Goal: Task Accomplishment & Management: Complete application form

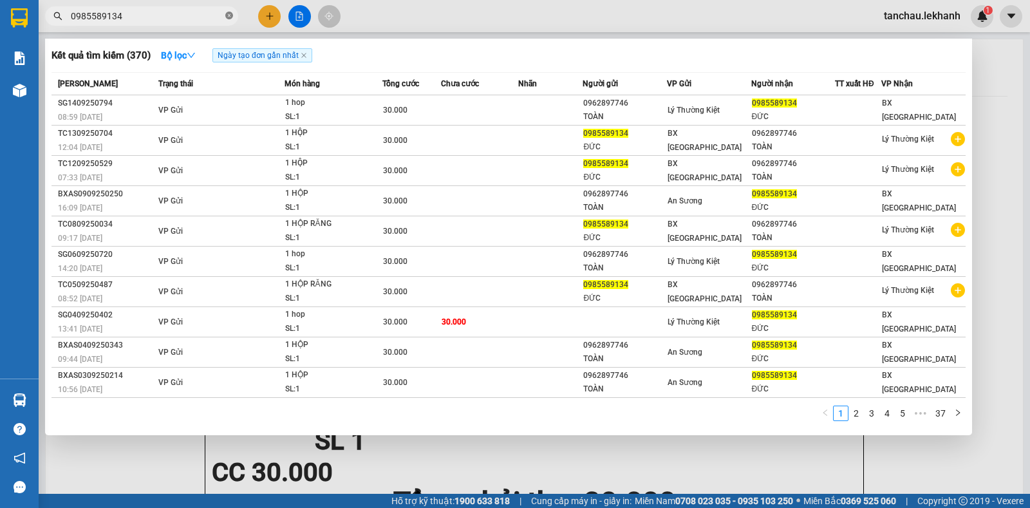
click at [227, 17] on icon "close-circle" at bounding box center [229, 16] width 8 height 8
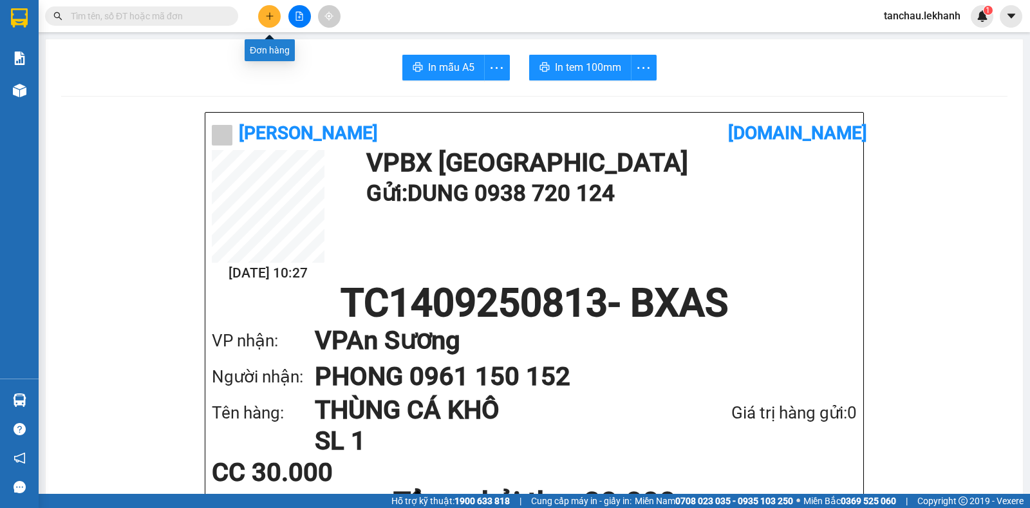
click at [268, 16] on icon "plus" at bounding box center [269, 15] width 7 height 1
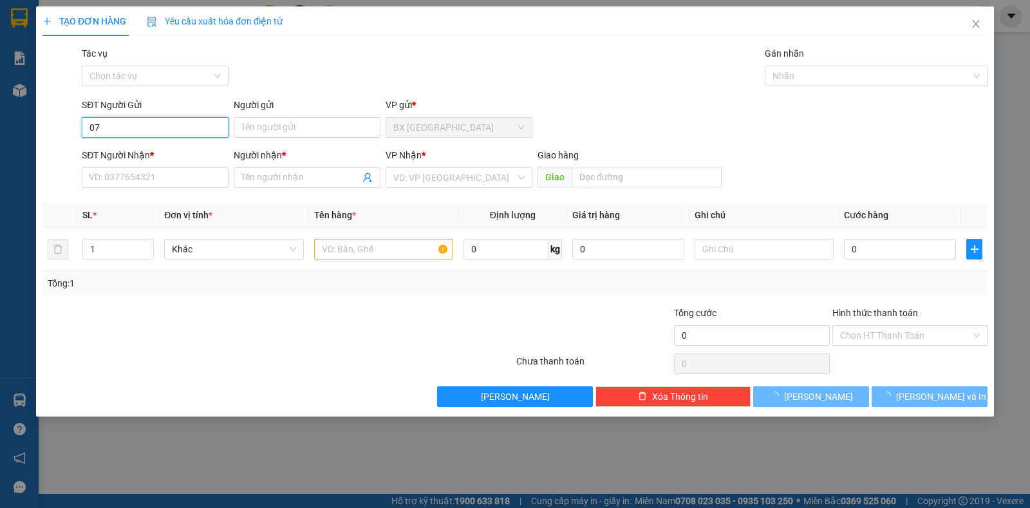
type input "0"
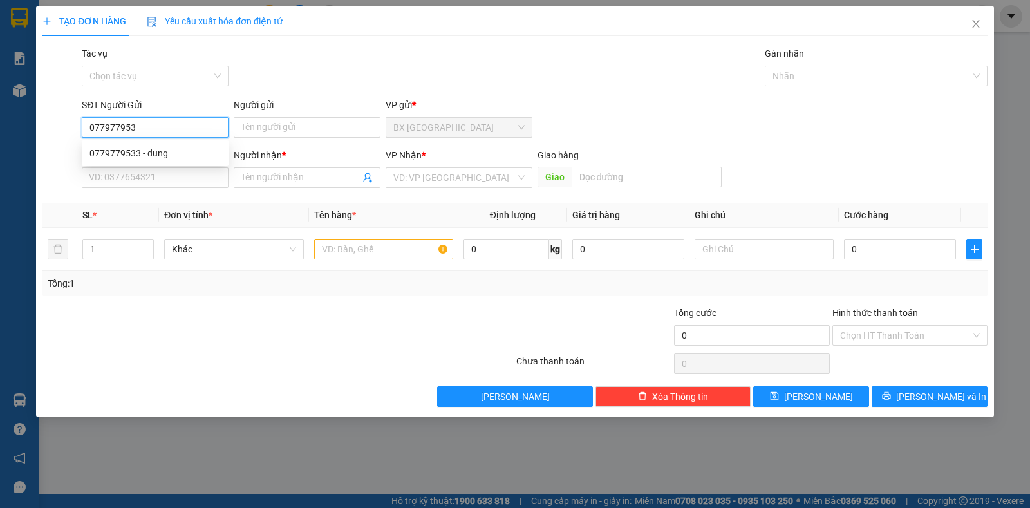
type input "0779779533"
click at [165, 153] on div "0779779533 - dung" at bounding box center [154, 153] width 131 height 14
type input "dung"
type input "0933929277"
type input "TRINH"
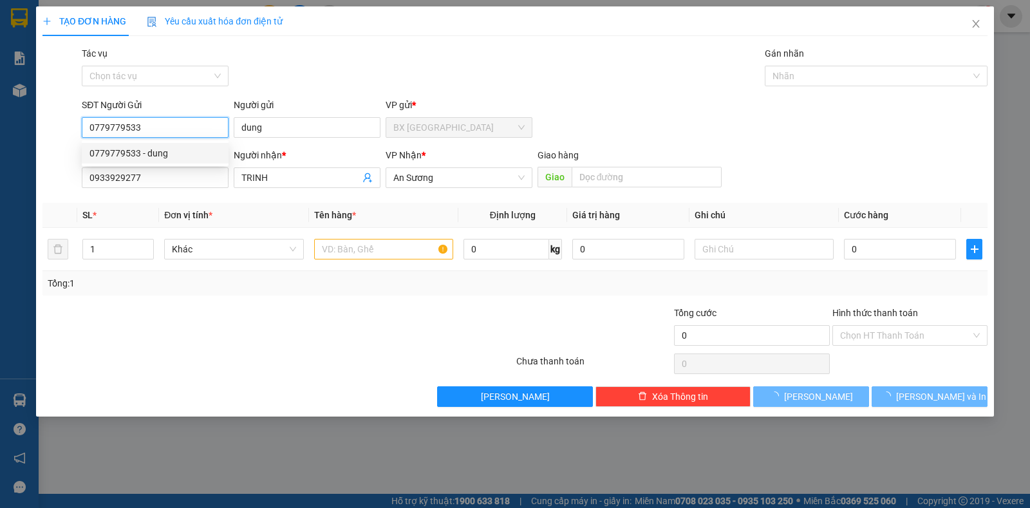
type input "50.000"
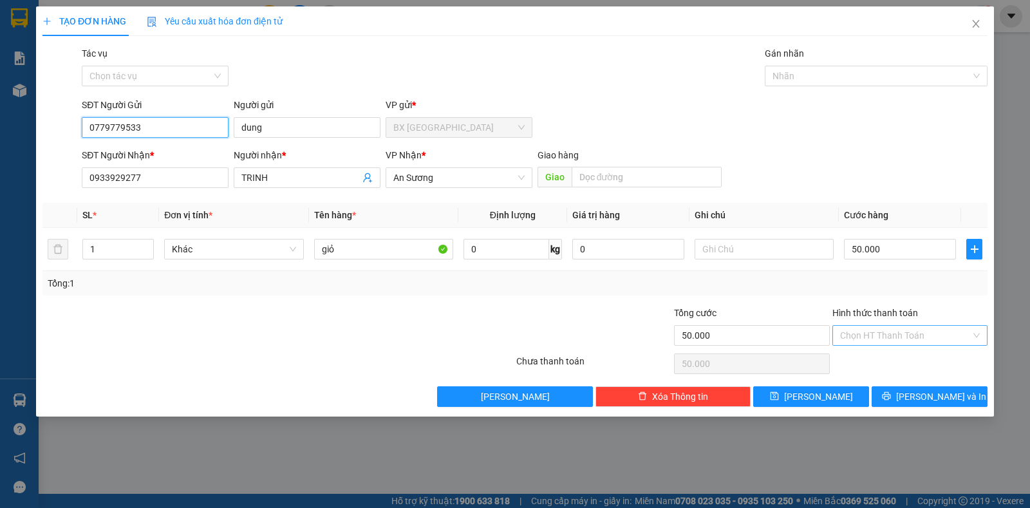
type input "0779779533"
click at [849, 332] on input "Hình thức thanh toán" at bounding box center [905, 335] width 131 height 19
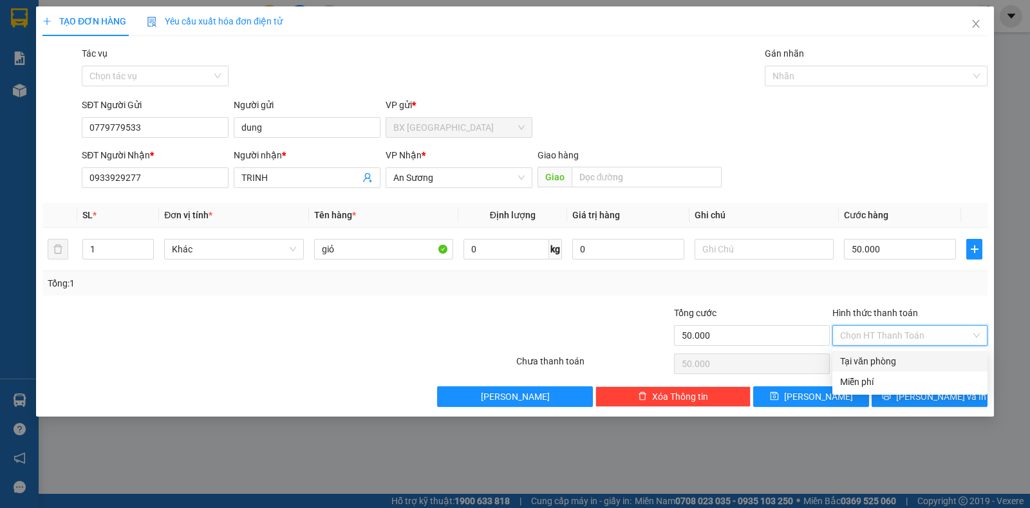
click at [899, 357] on div "Tại văn phòng" at bounding box center [910, 361] width 140 height 14
type input "0"
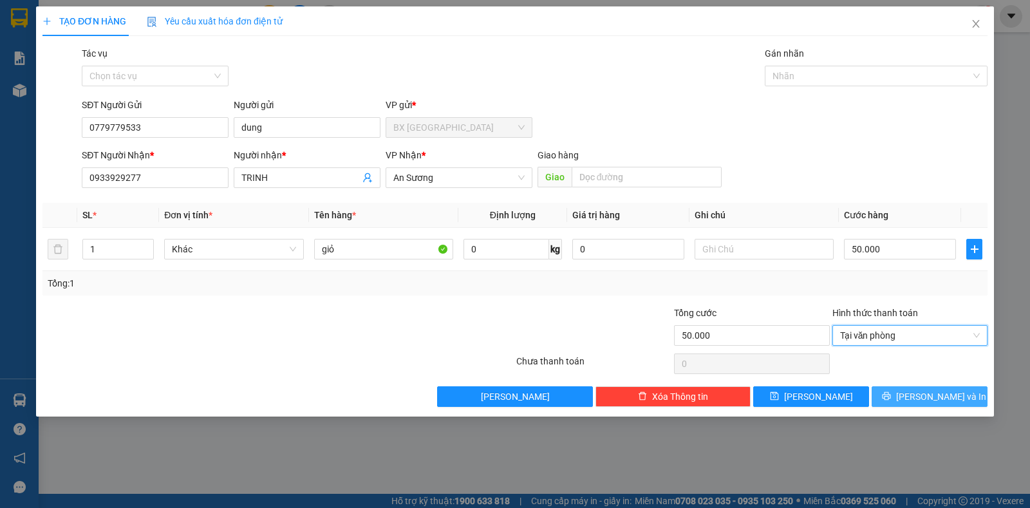
click at [891, 397] on icon "printer" at bounding box center [886, 395] width 9 height 9
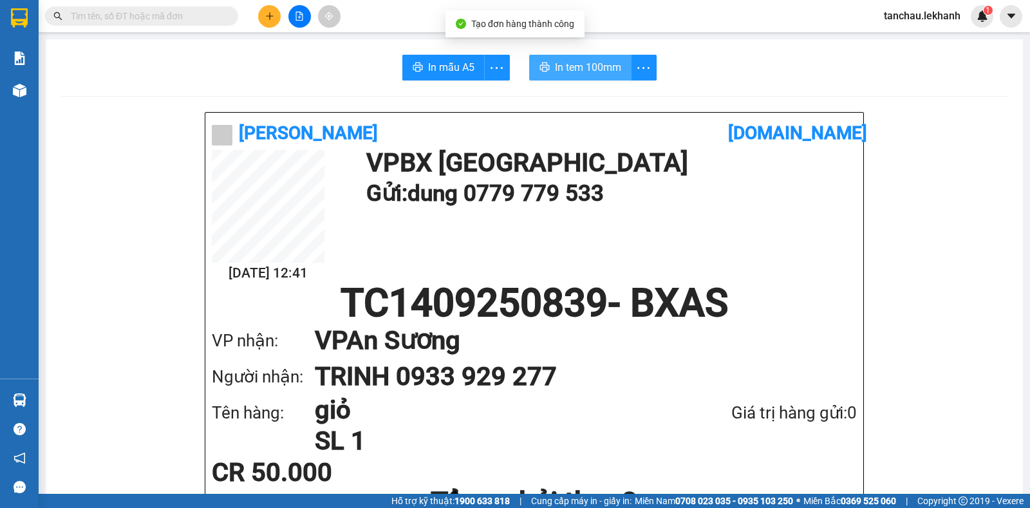
click at [582, 62] on span "In tem 100mm" at bounding box center [588, 67] width 66 height 16
